Goal: Task Accomplishment & Management: Manage account settings

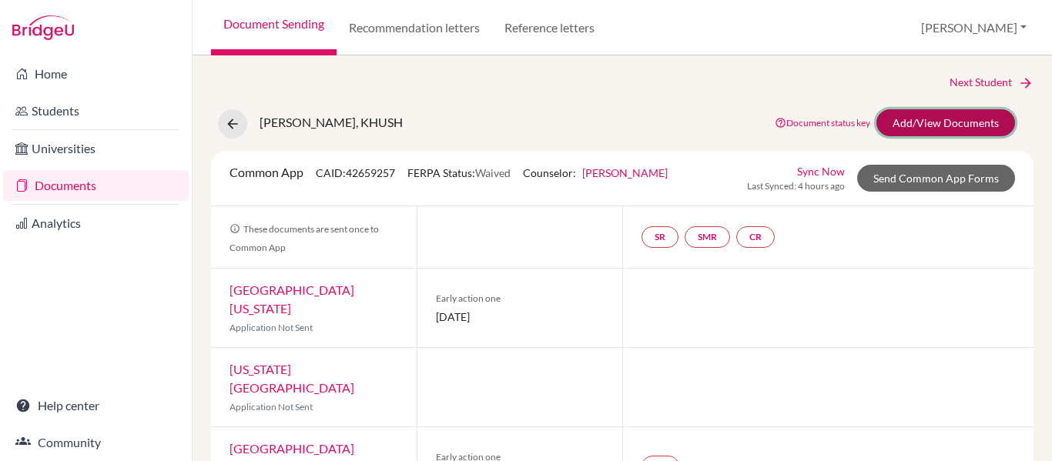
click at [922, 125] on link "Add/View Documents" at bounding box center [945, 122] width 139 height 27
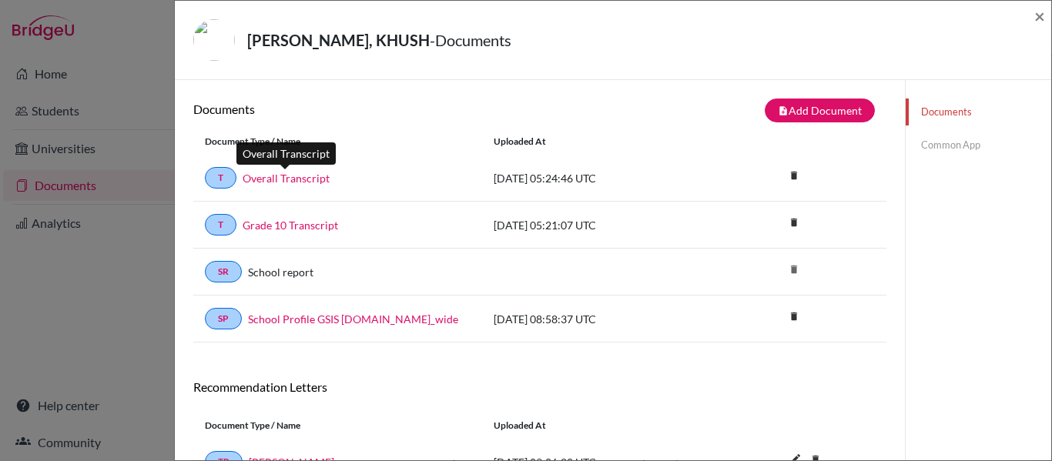
click at [274, 181] on link "Overall Transcript" at bounding box center [285, 178] width 87 height 16
click at [147, 64] on div "MILAN PATEL, KHUSH - Documents × Documents note_add Add Document Document type …" at bounding box center [526, 230] width 1052 height 461
click at [207, 84] on div "Documents note_add Add Document Document type Change explanation for Common App…" at bounding box center [540, 357] width 730 height 555
click at [1042, 16] on span "×" at bounding box center [1039, 16] width 11 height 22
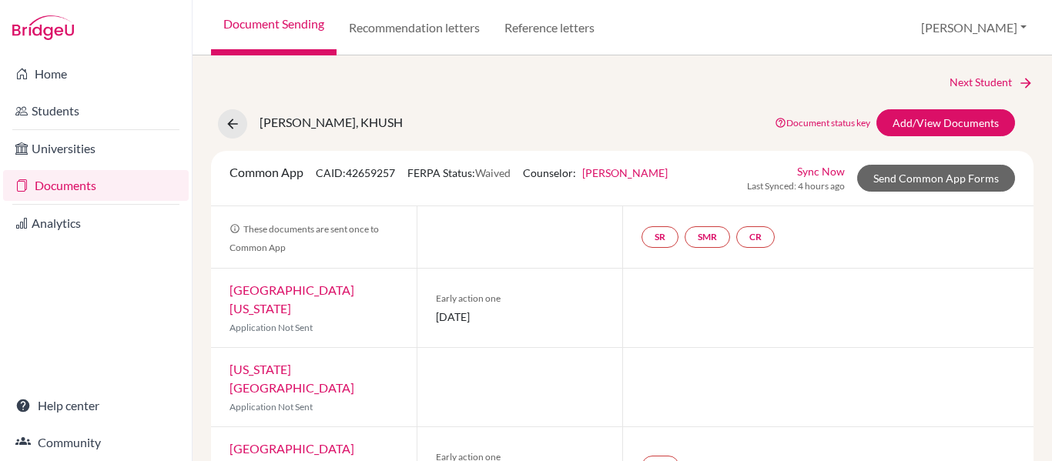
click at [69, 189] on link "Documents" at bounding box center [96, 185] width 186 height 31
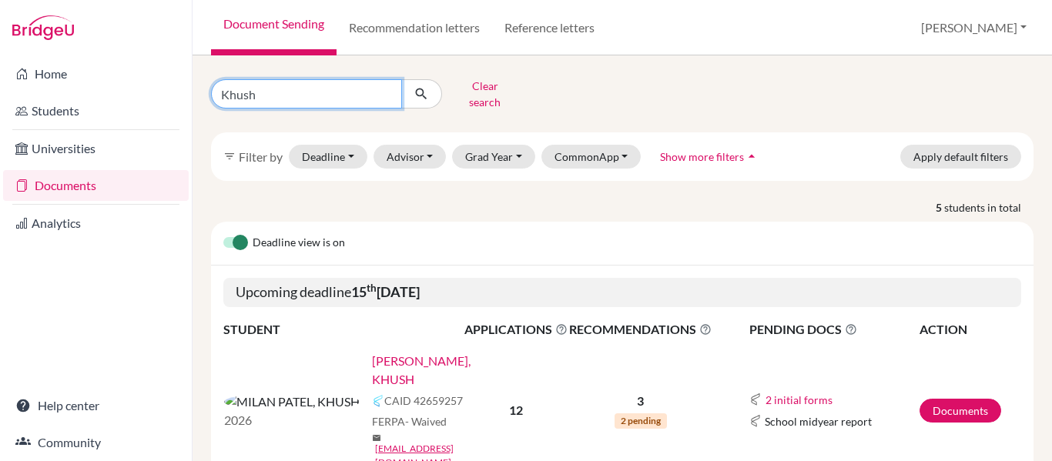
click at [356, 79] on input "Khush" at bounding box center [306, 93] width 191 height 29
type input "Kyna"
click button "submit" at bounding box center [421, 93] width 41 height 29
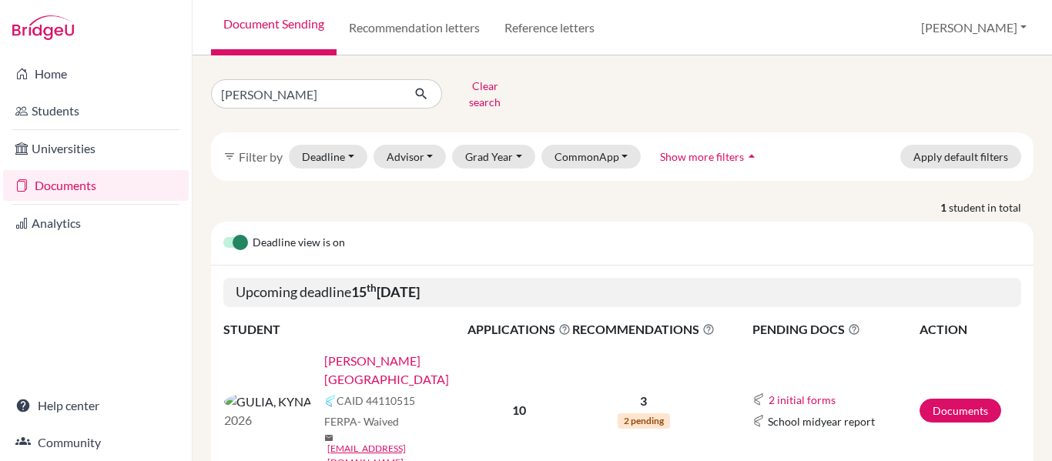
click at [324, 352] on link "GULIA, KYNA" at bounding box center [400, 370] width 153 height 37
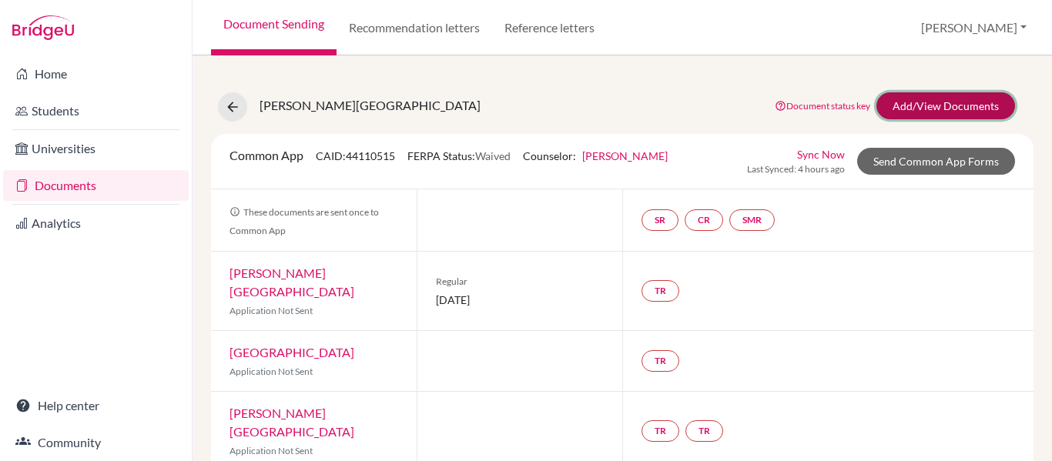
click at [967, 101] on link "Add/View Documents" at bounding box center [945, 105] width 139 height 27
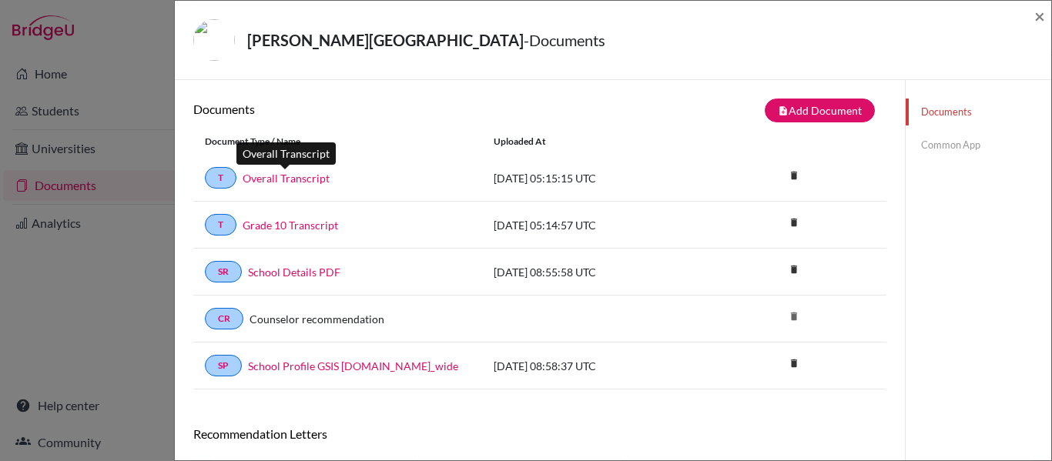
click at [305, 174] on link "Overall Transcript" at bounding box center [285, 178] width 87 height 16
click at [122, 65] on div "GULIA, KYNA - Documents × Documents note_add Add Document Document type Change …" at bounding box center [526, 230] width 1052 height 461
click at [1042, 22] on span "×" at bounding box center [1039, 16] width 11 height 22
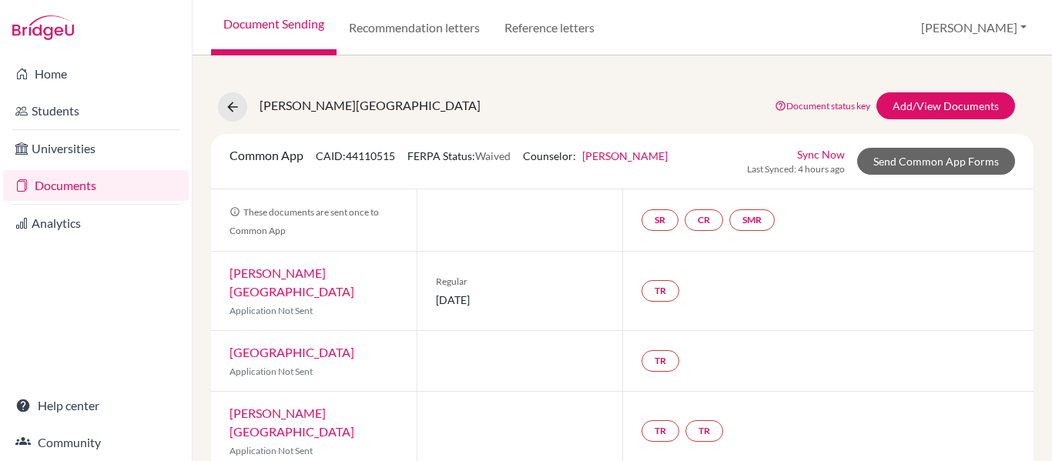
click at [49, 184] on link "Documents" at bounding box center [96, 185] width 186 height 31
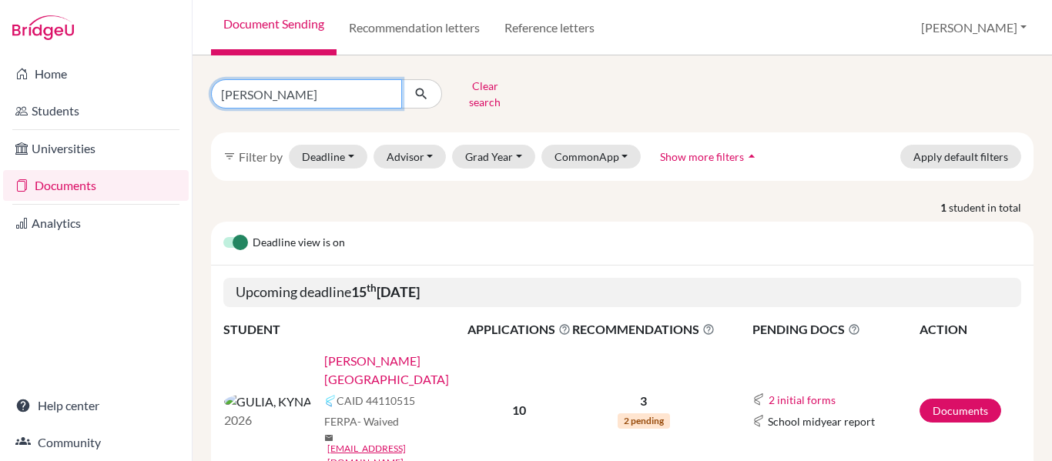
click at [323, 87] on input "[PERSON_NAME]" at bounding box center [306, 93] width 191 height 29
type input "K"
type input "Prisha"
click button "submit" at bounding box center [421, 93] width 41 height 29
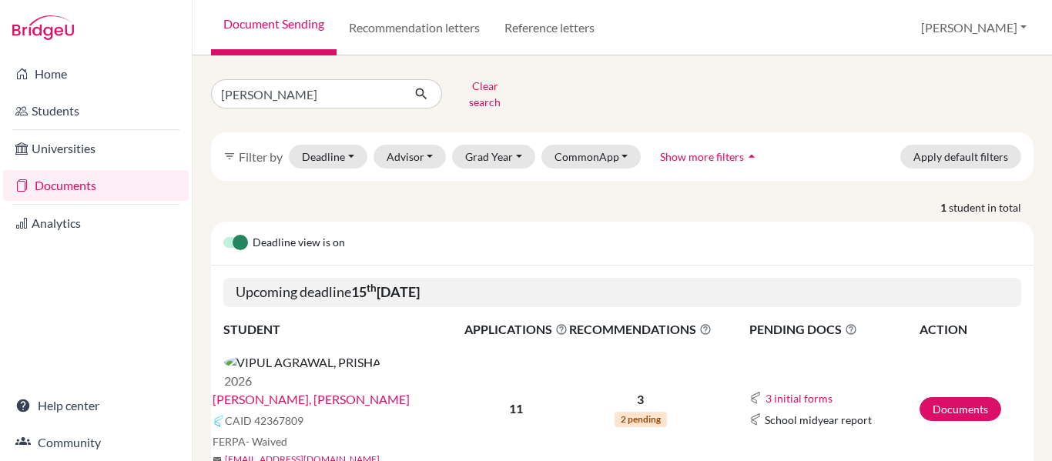
click at [330, 390] on link "VIPUL AGRAWAL, PRISHA" at bounding box center [310, 399] width 197 height 18
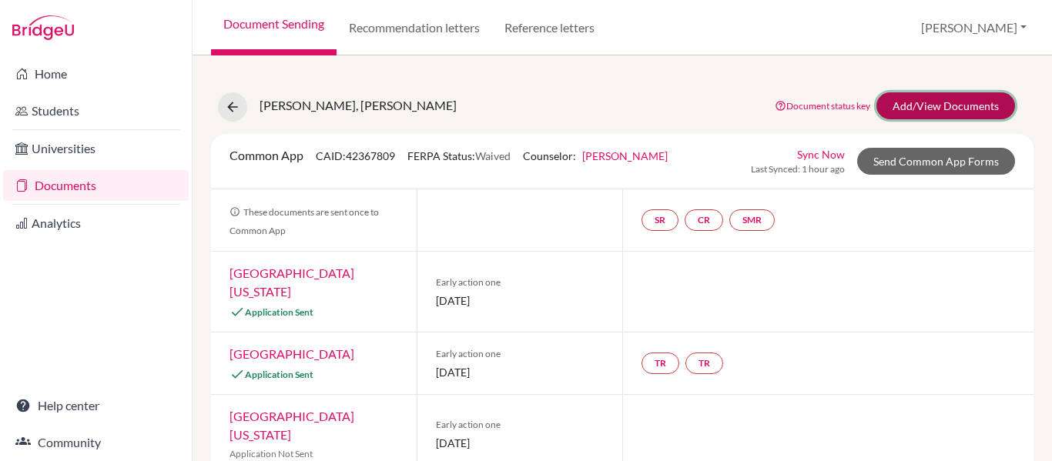
click at [914, 101] on link "Add/View Documents" at bounding box center [945, 105] width 139 height 27
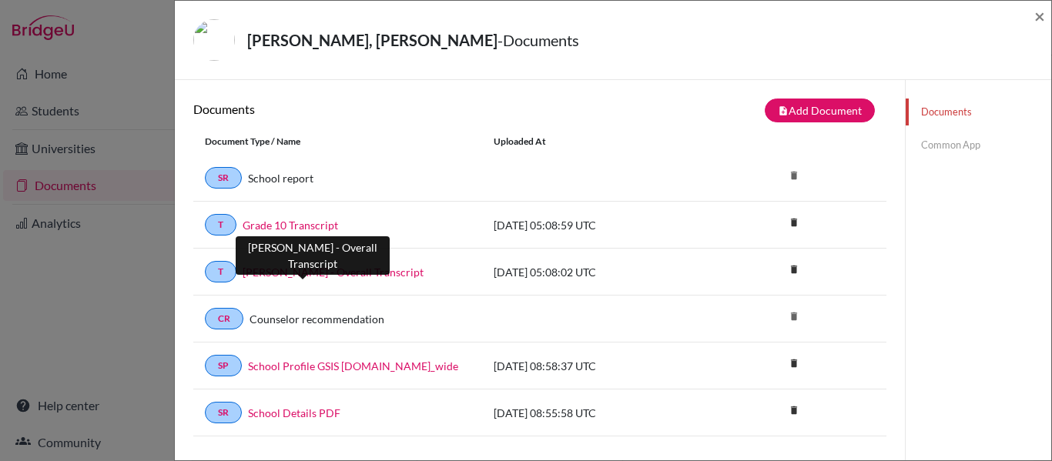
click at [307, 272] on link "[PERSON_NAME] - Overall Transcript" at bounding box center [332, 272] width 181 height 16
